Goal: Find specific page/section: Find specific page/section

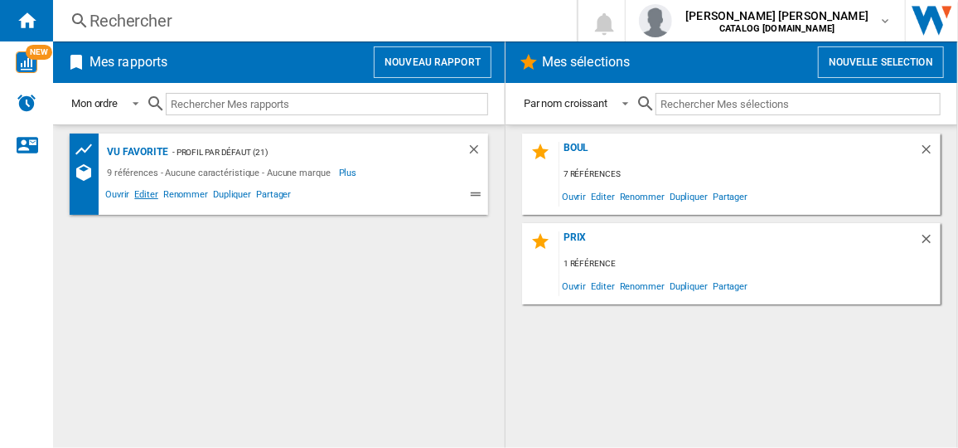
click at [148, 202] on span "Editer" at bounding box center [146, 196] width 28 height 20
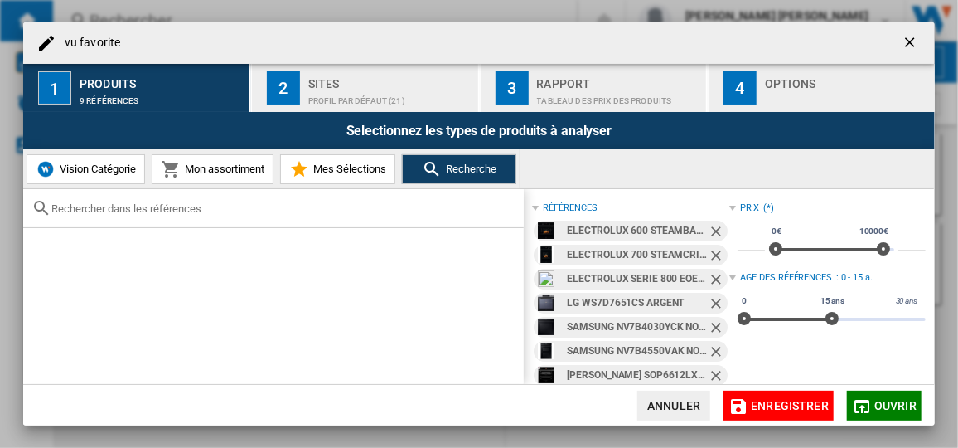
click at [709, 226] on ng-md-icon "Retirer" at bounding box center [718, 233] width 20 height 20
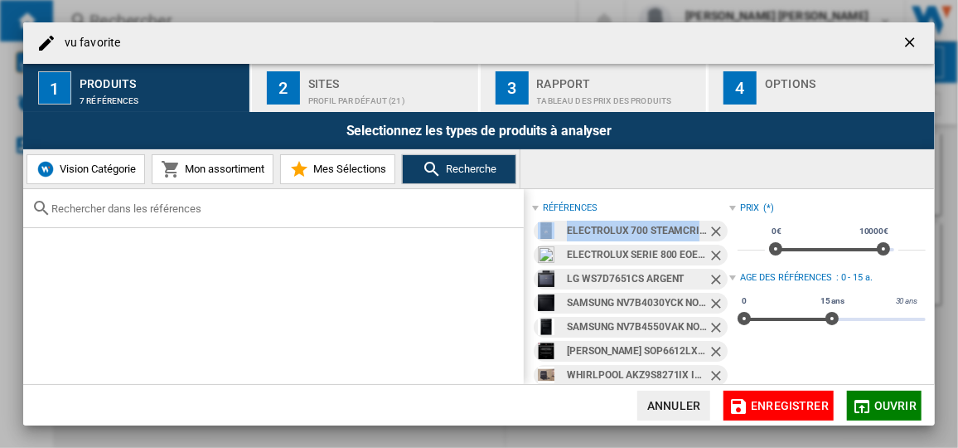
click at [713, 230] on ng-md-icon "Retirer" at bounding box center [718, 233] width 20 height 20
click at [712, 247] on ng-md-icon "Retirer" at bounding box center [718, 257] width 20 height 20
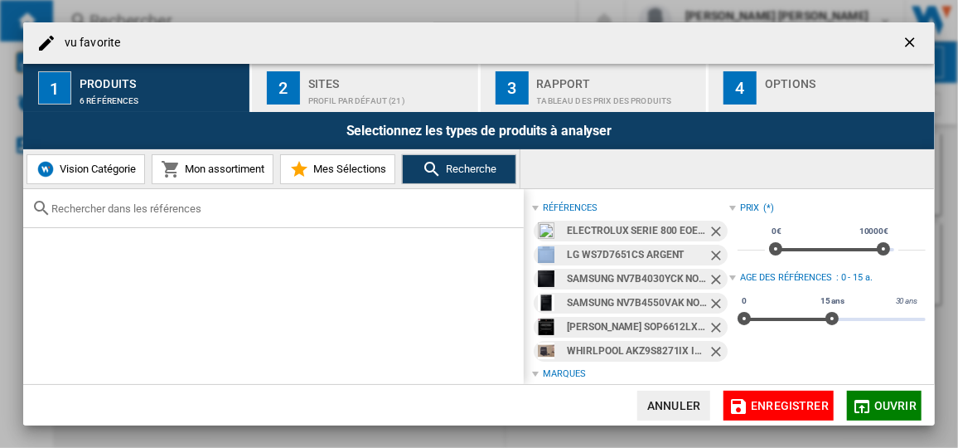
click at [712, 231] on ng-md-icon "Retirer" at bounding box center [718, 233] width 20 height 20
click at [712, 247] on ng-md-icon "Retirer" at bounding box center [718, 257] width 20 height 20
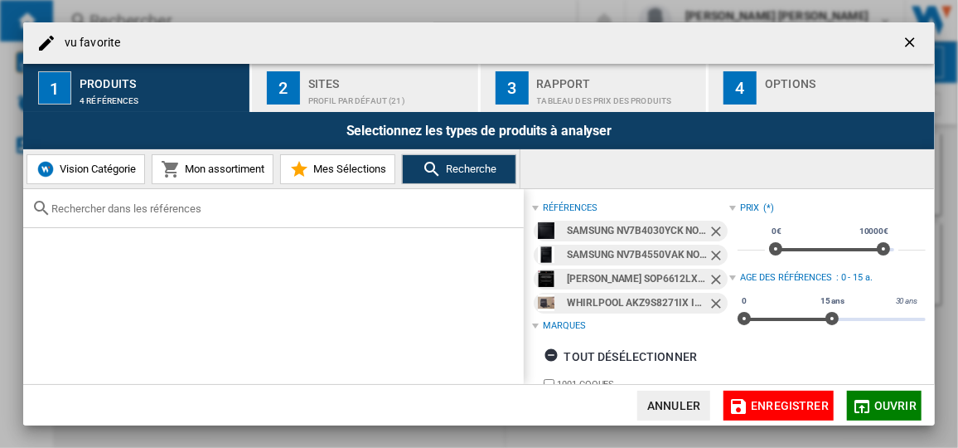
click at [710, 231] on ng-md-icon "Retirer" at bounding box center [718, 233] width 20 height 20
click at [710, 247] on ng-md-icon "Retirer" at bounding box center [718, 257] width 20 height 20
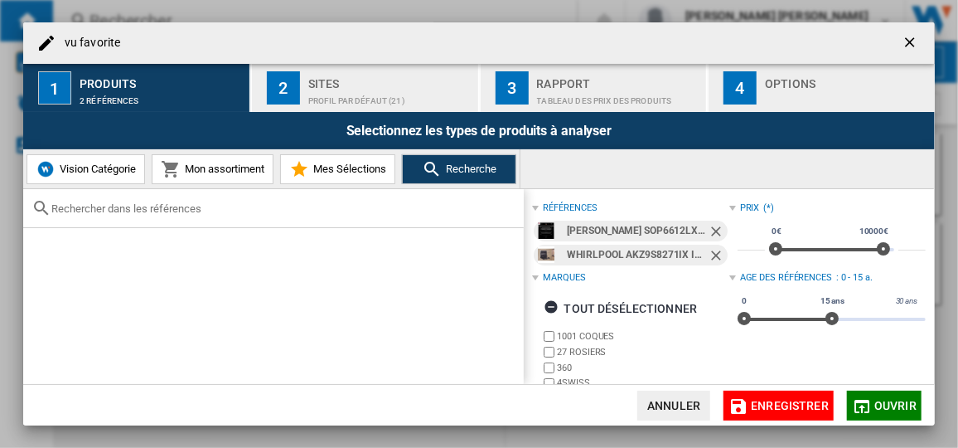
click at [710, 230] on ng-md-icon "Retirer" at bounding box center [718, 233] width 20 height 20
click at [710, 247] on ng-md-icon "Retirer" at bounding box center [718, 257] width 20 height 20
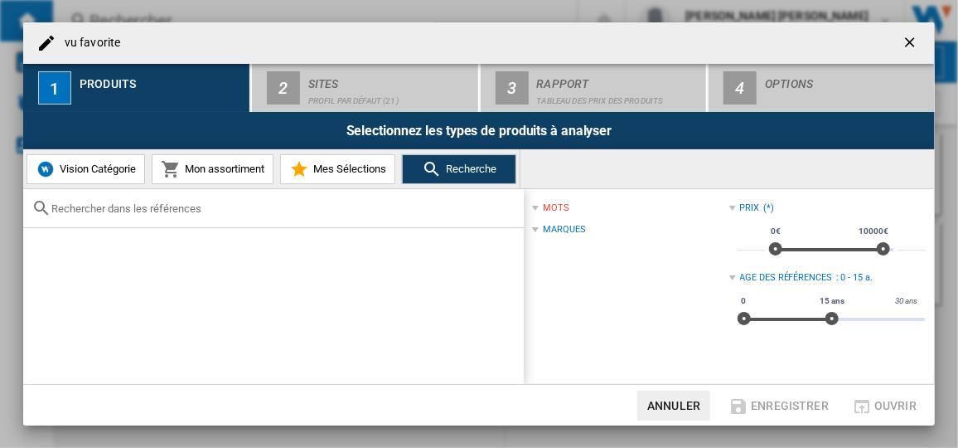
click at [280, 209] on input "text" at bounding box center [283, 208] width 464 height 12
paste input "​ EOE7P12X"
type input "​ EOE7P12X"
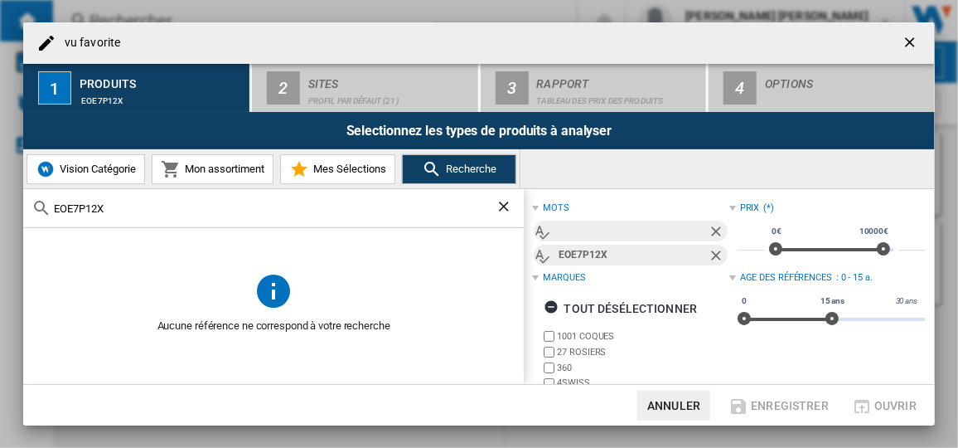
drag, startPoint x: 114, startPoint y: 210, endPoint x: -3, endPoint y: 172, distance: 123.7
click at [0, 172] on html "In order to access Insight, please log out and log in again OK NEW Rechercher R…" at bounding box center [479, 224] width 958 height 448
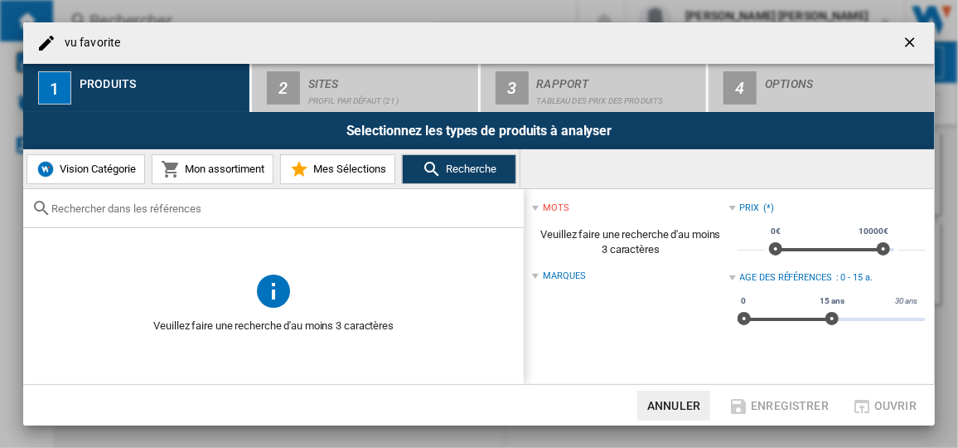
click at [911, 43] on ng-md-icon "getI18NText('BUTTONS.CLOSE_DIALOG')" at bounding box center [912, 44] width 20 height 20
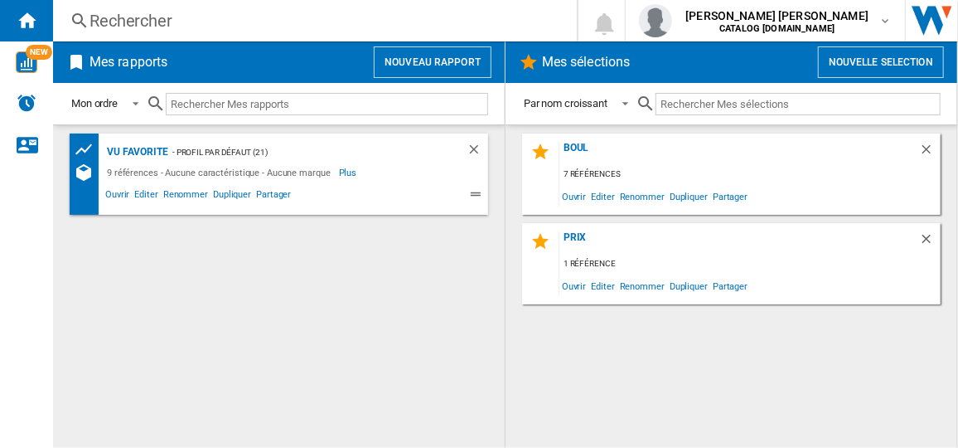
click at [278, 108] on input "text" at bounding box center [327, 104] width 322 height 22
click at [147, 157] on div "vu favorite" at bounding box center [135, 152] width 65 height 21
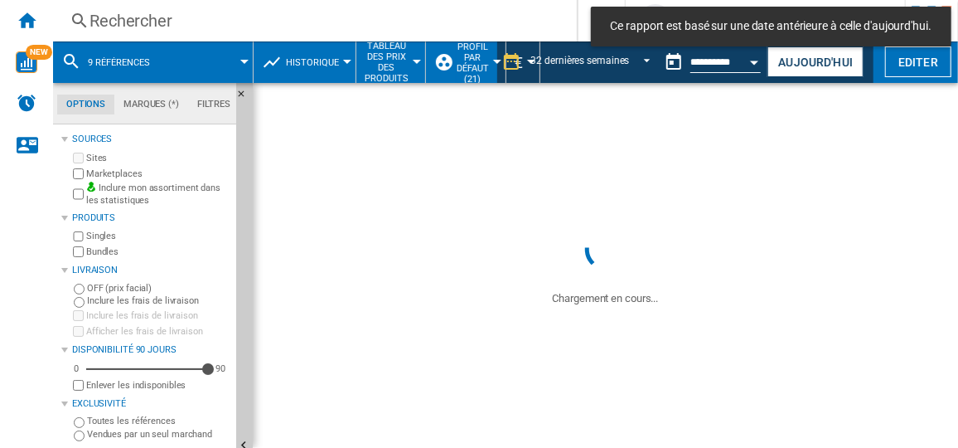
click at [237, 28] on div "Rechercher" at bounding box center [312, 20] width 444 height 23
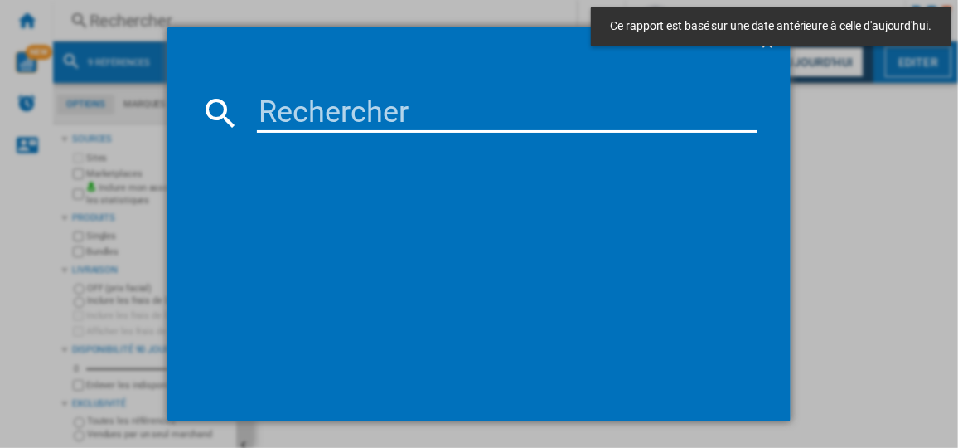
click at [326, 126] on input at bounding box center [507, 113] width 500 height 40
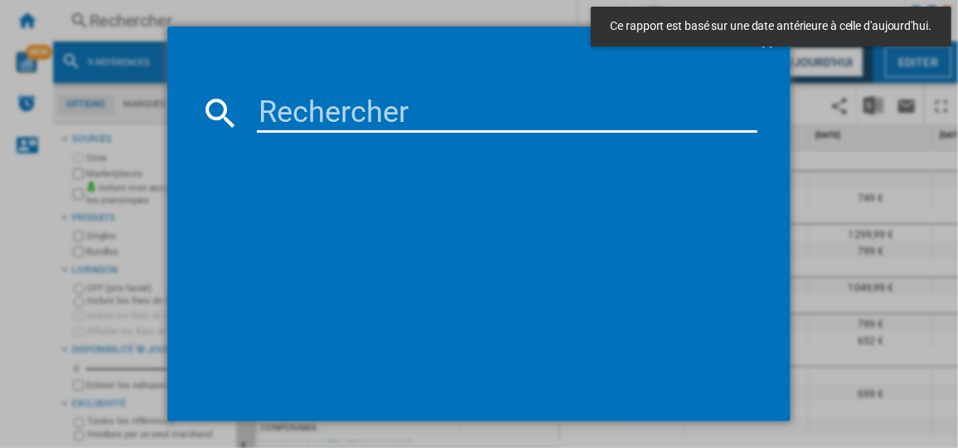
paste input "​ EOE7P12X"
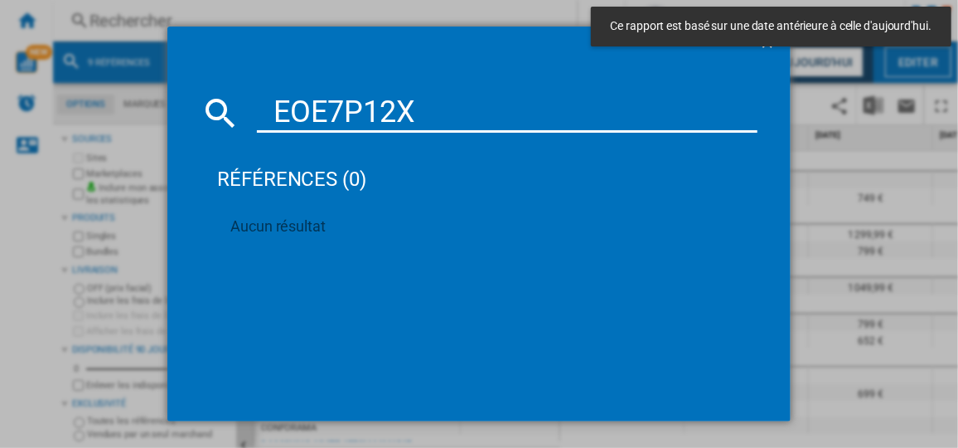
click at [277, 114] on input "​ EOE7P12X" at bounding box center [507, 113] width 500 height 40
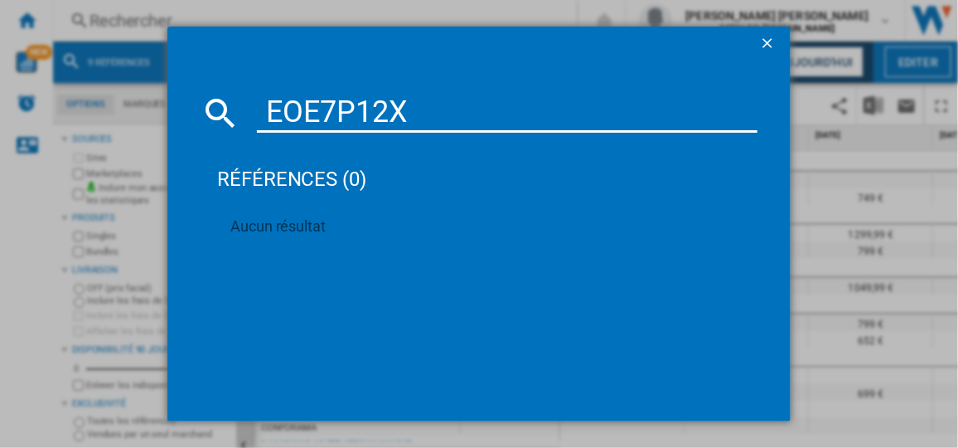
type input "​ EOE7P12X"
